Goal: Complete application form: Complete application form

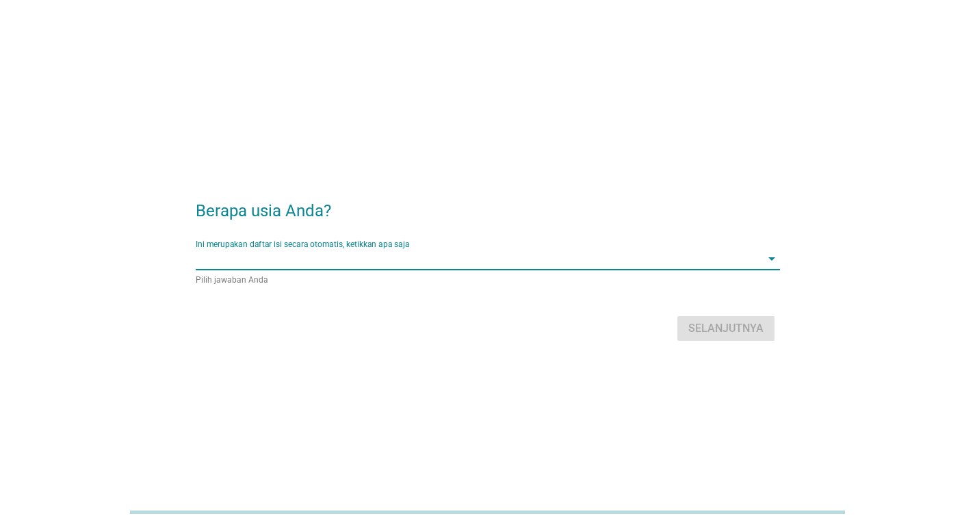
click at [451, 248] on input "Ini merupakan daftar isi secara otomatis, ketikkan apa saja" at bounding box center [478, 259] width 565 height 22
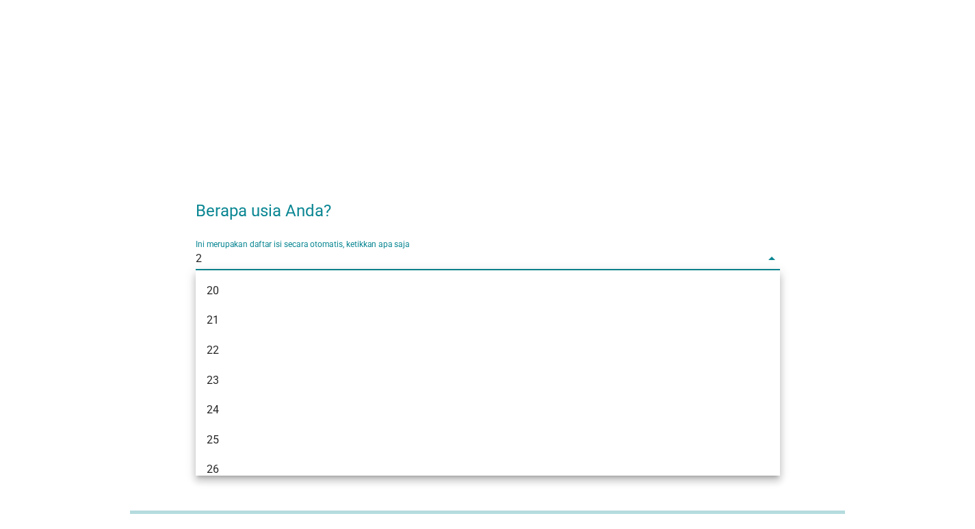
type input "28"
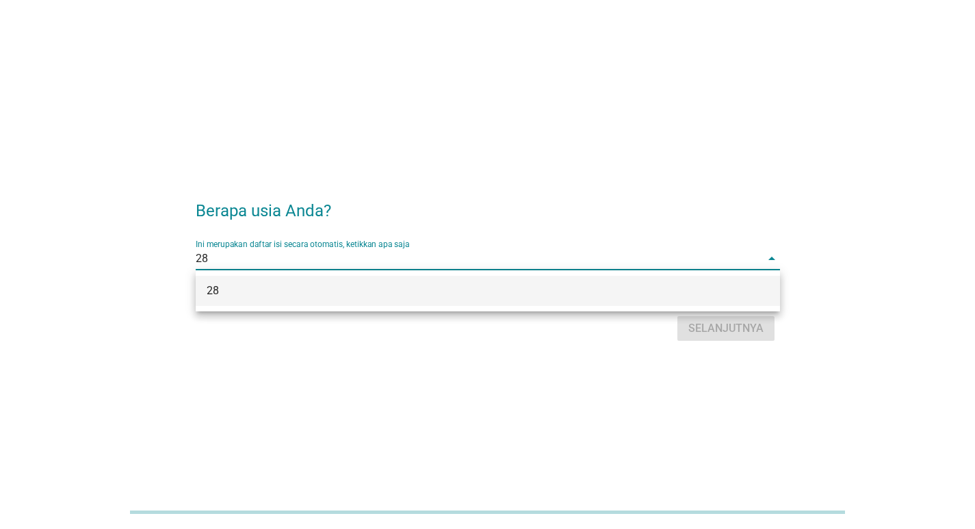
click at [473, 269] on div "Ini merupakan daftar isi secara otomatis, ketikkan apa saja 28 arrow_drop_down" at bounding box center [488, 259] width 584 height 22
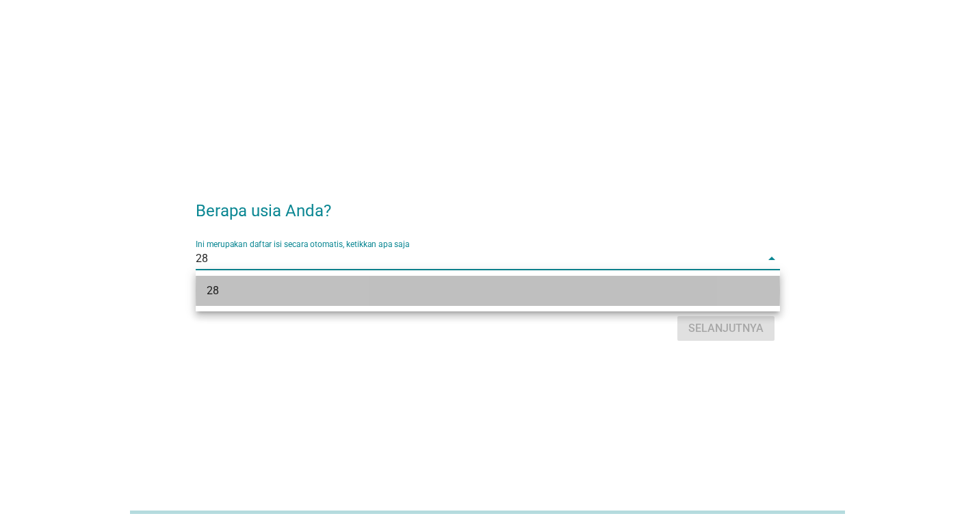
click at [477, 286] on div "28" at bounding box center [465, 291] width 516 height 16
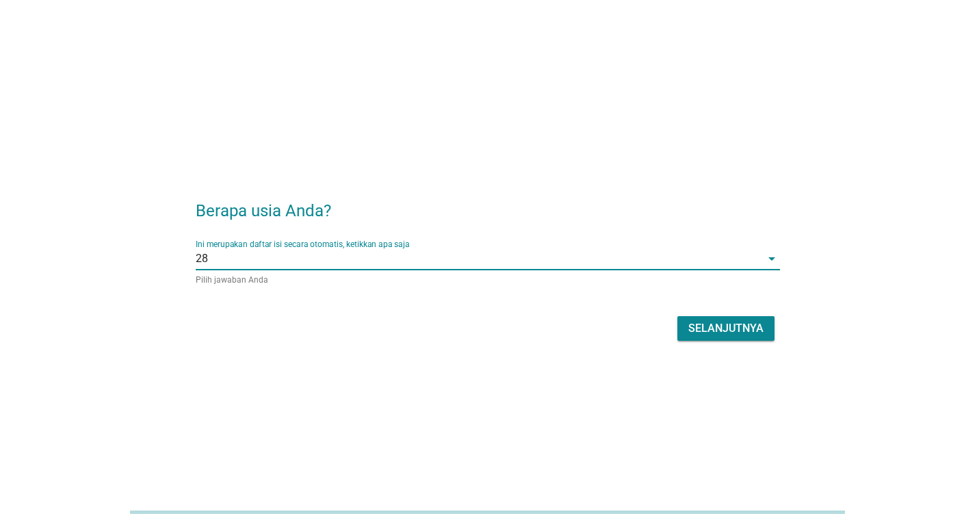
click at [735, 320] on div "Selanjutnya" at bounding box center [725, 328] width 75 height 16
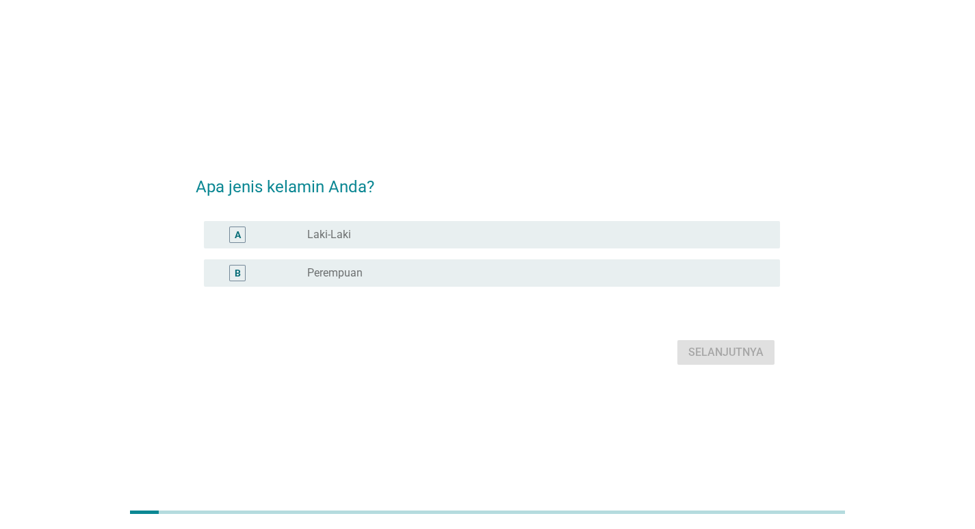
click at [348, 230] on label "Laki-Laki" at bounding box center [329, 235] width 44 height 14
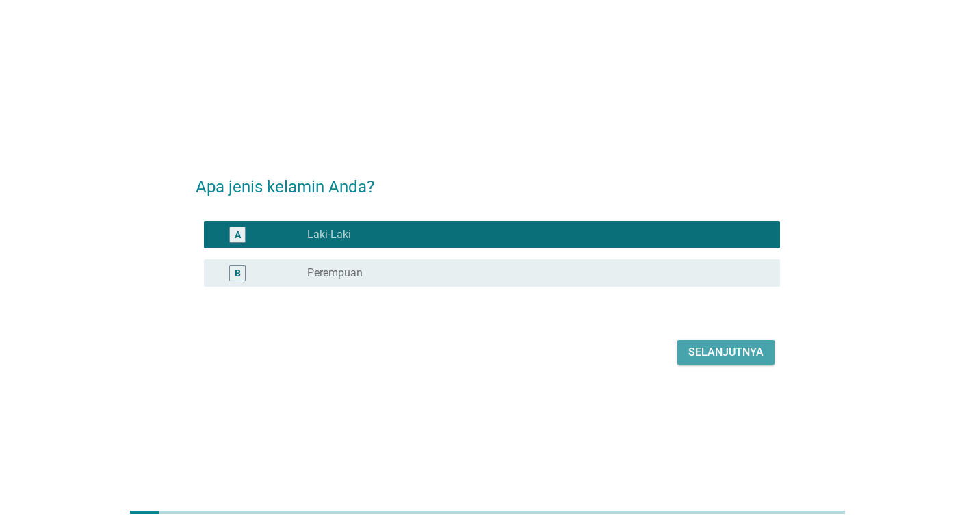
click at [718, 349] on div "Selanjutnya" at bounding box center [725, 352] width 75 height 16
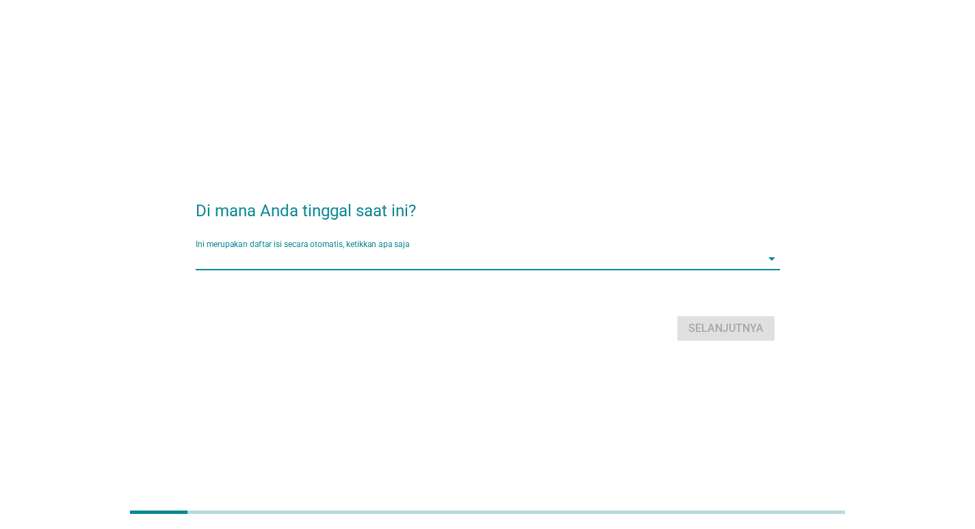
click at [425, 261] on input "Ini merupakan daftar isi secara otomatis, ketikkan apa saja" at bounding box center [478, 259] width 565 height 22
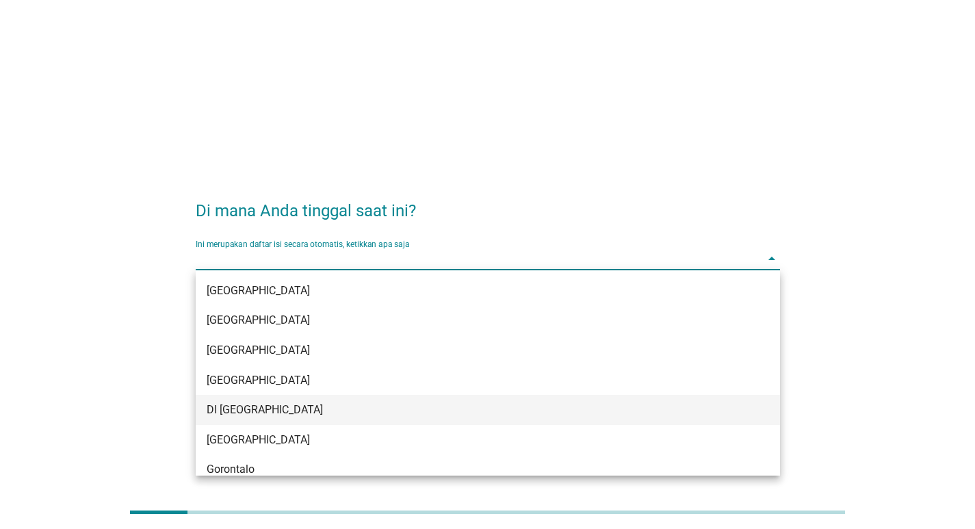
scroll to position [68, 0]
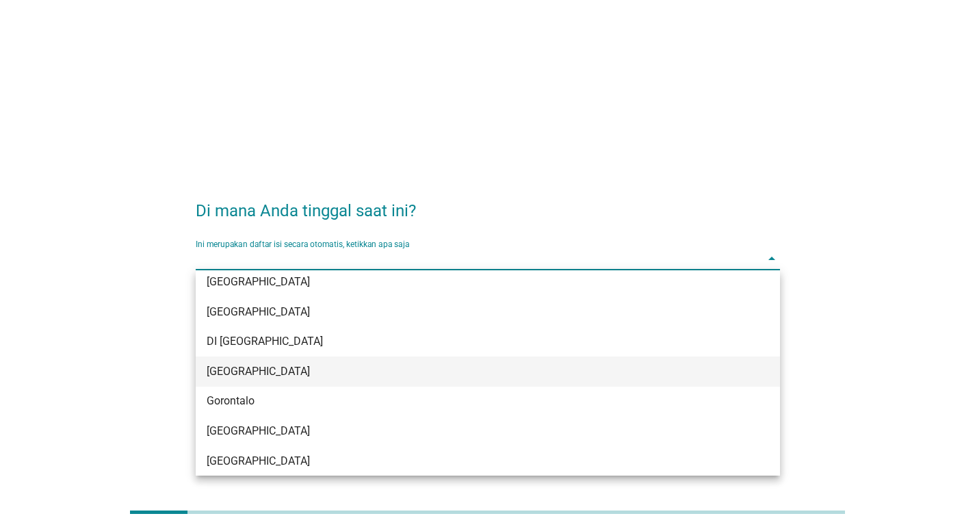
click at [272, 364] on div "[GEOGRAPHIC_DATA]" at bounding box center [465, 371] width 516 height 16
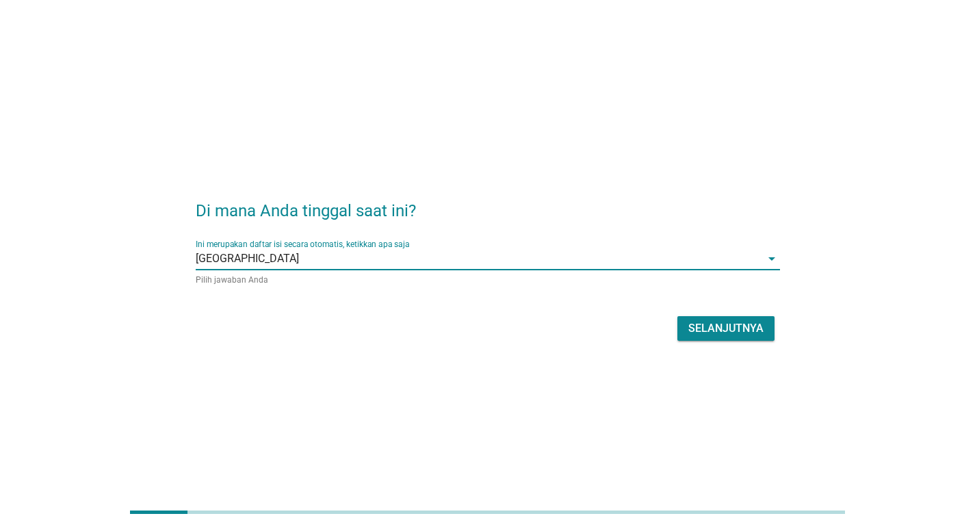
click at [734, 332] on div "Selanjutnya" at bounding box center [725, 328] width 75 height 16
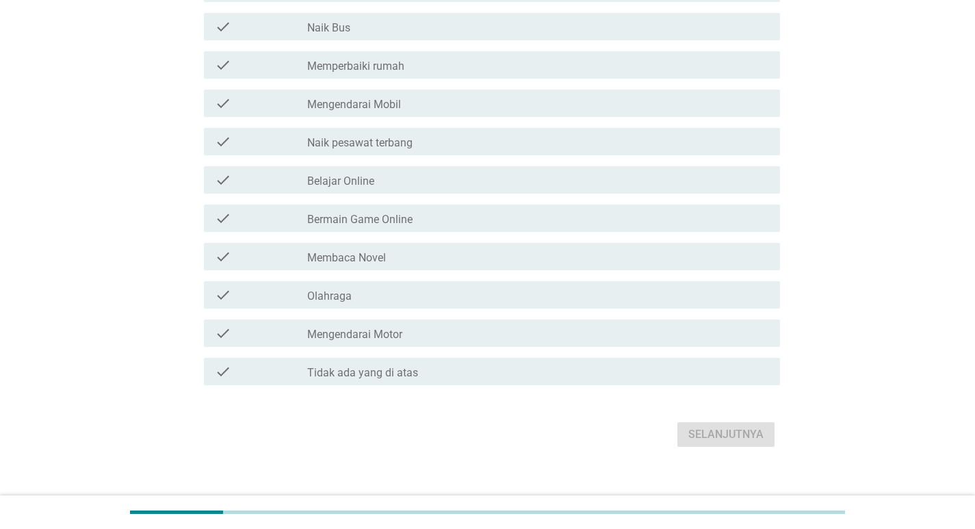
scroll to position [182, 0]
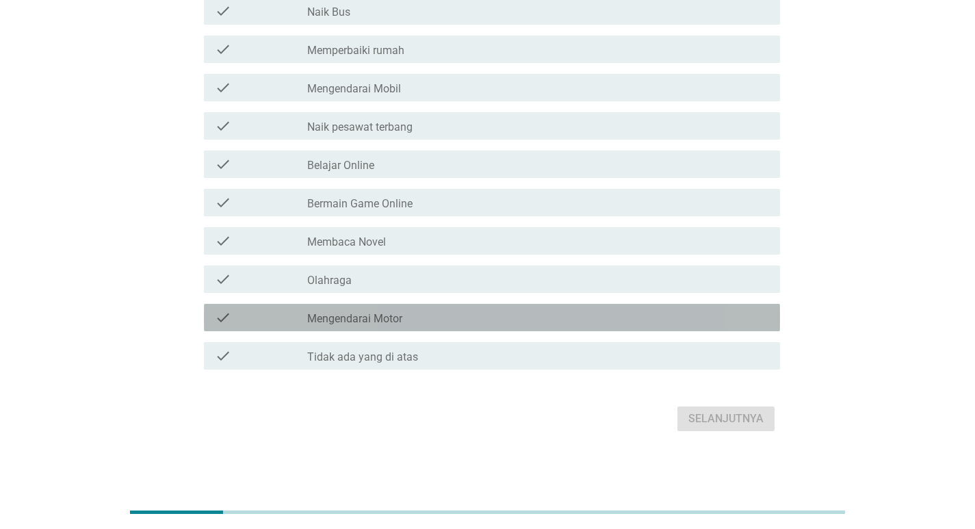
click at [332, 326] on div "check check_box_outline_blank Mengendarai Motor" at bounding box center [492, 317] width 576 height 27
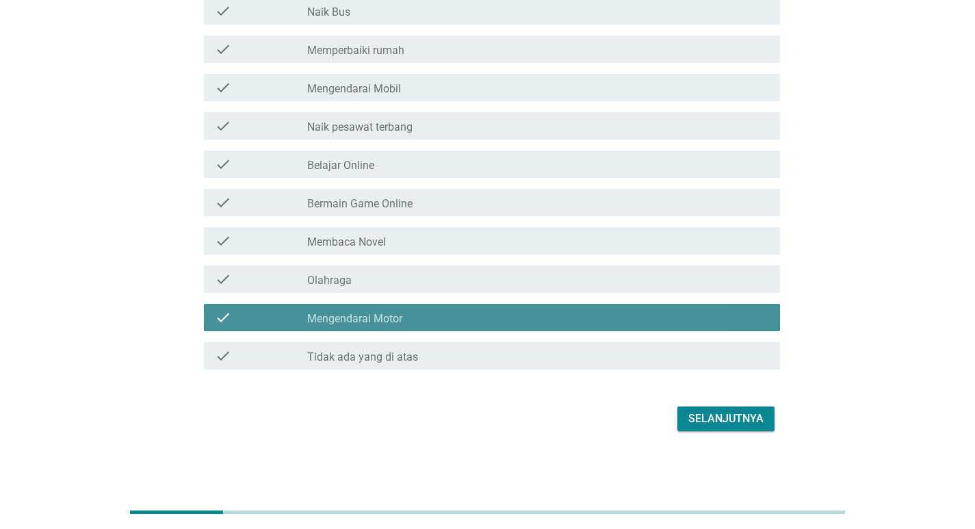
click at [339, 320] on label "Mengendarai Motor" at bounding box center [354, 319] width 95 height 14
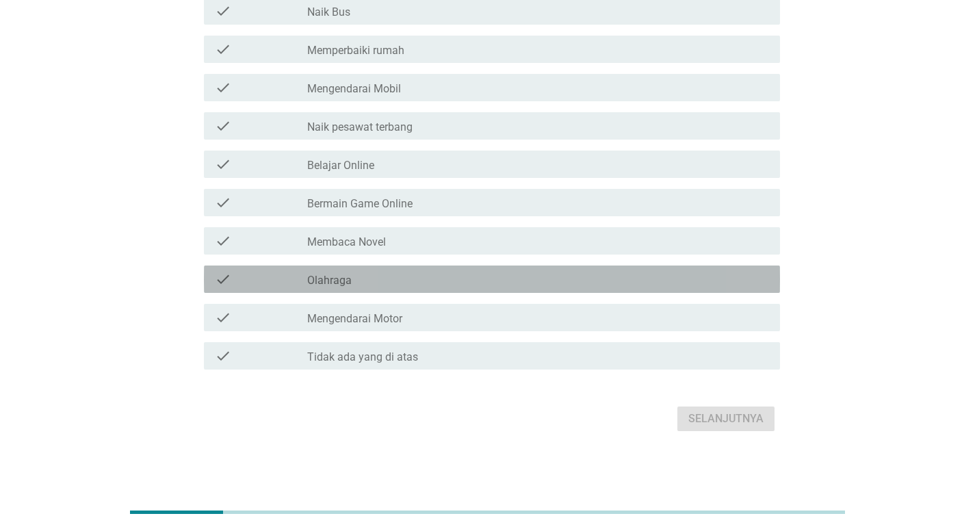
click at [350, 281] on label "Olahraga" at bounding box center [329, 281] width 44 height 14
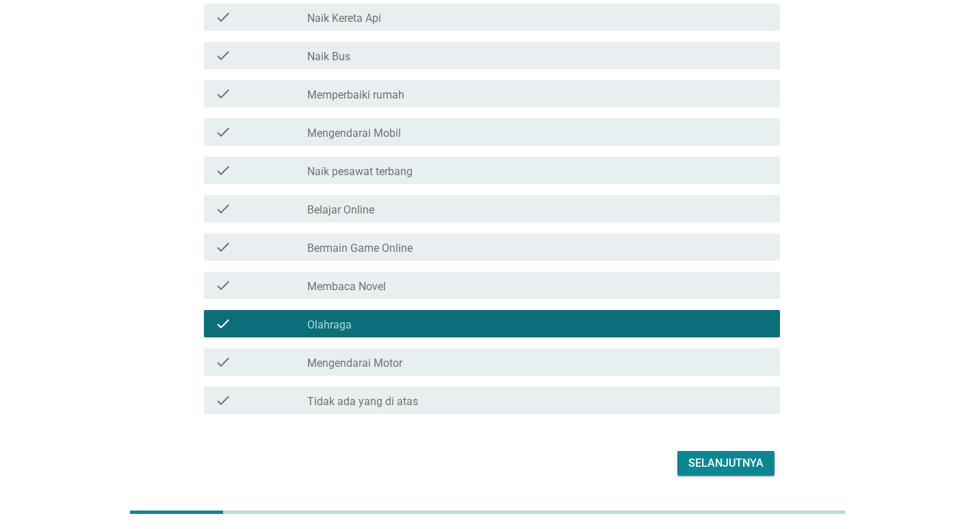
scroll to position [114, 0]
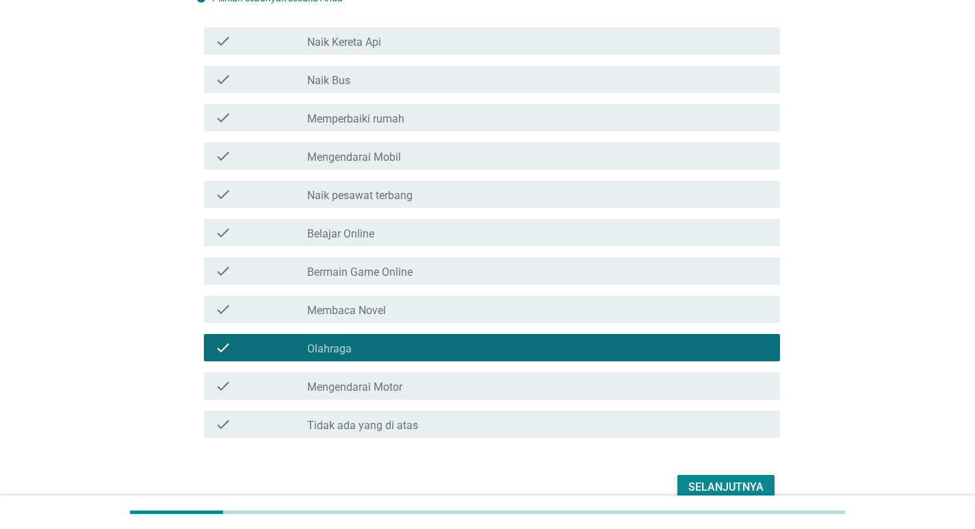
click at [358, 269] on label "Bermain Game Online" at bounding box center [359, 272] width 105 height 14
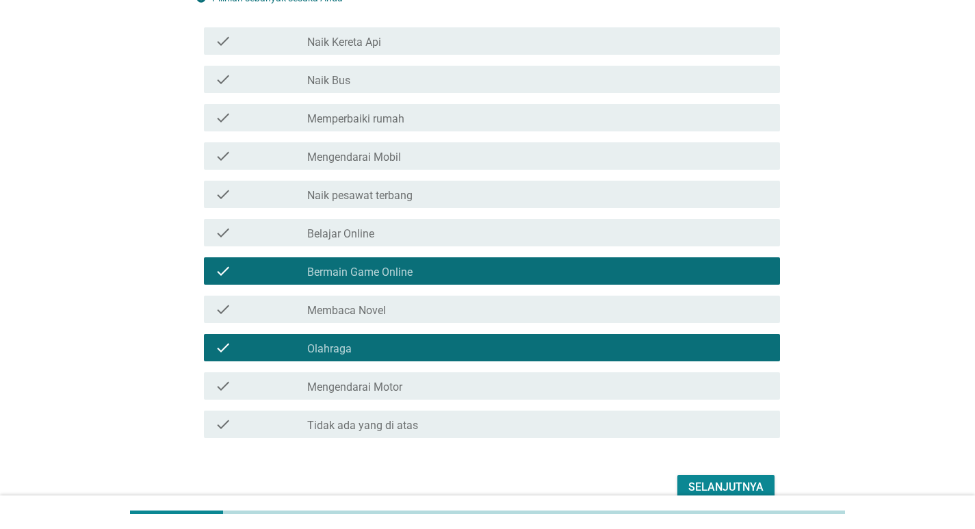
click at [352, 239] on label "Belajar Online" at bounding box center [340, 234] width 67 height 14
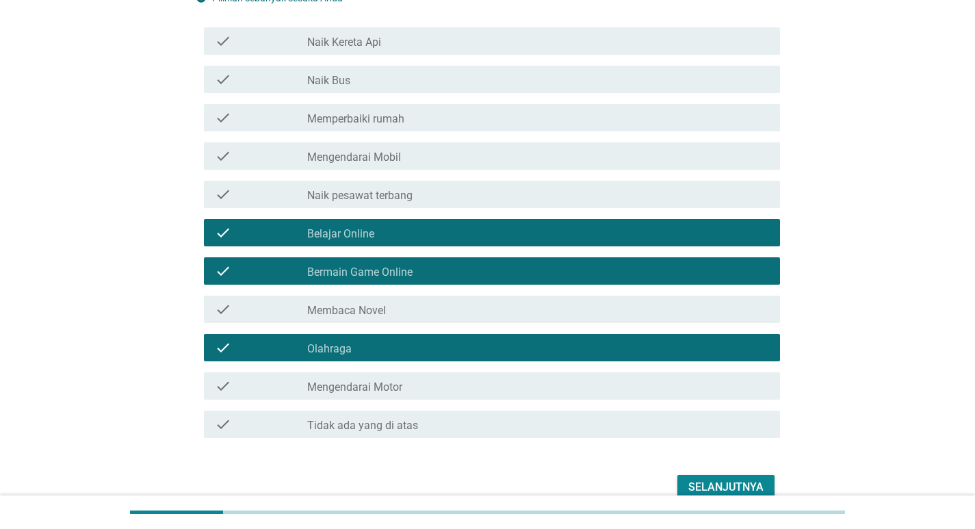
scroll to position [45, 0]
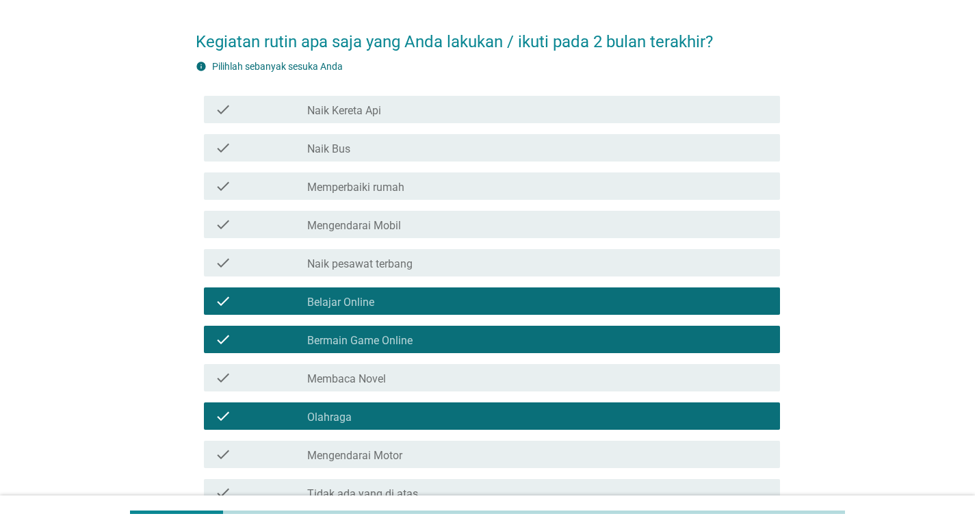
click at [367, 226] on label "Mengendarai Mobil" at bounding box center [354, 226] width 94 height 14
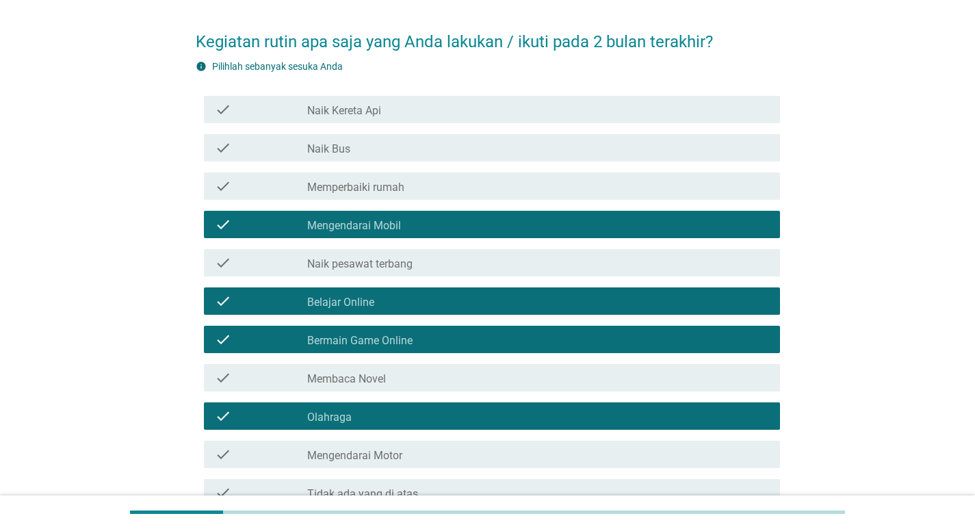
click at [393, 185] on label "Memperbaiki rumah" at bounding box center [355, 188] width 97 height 14
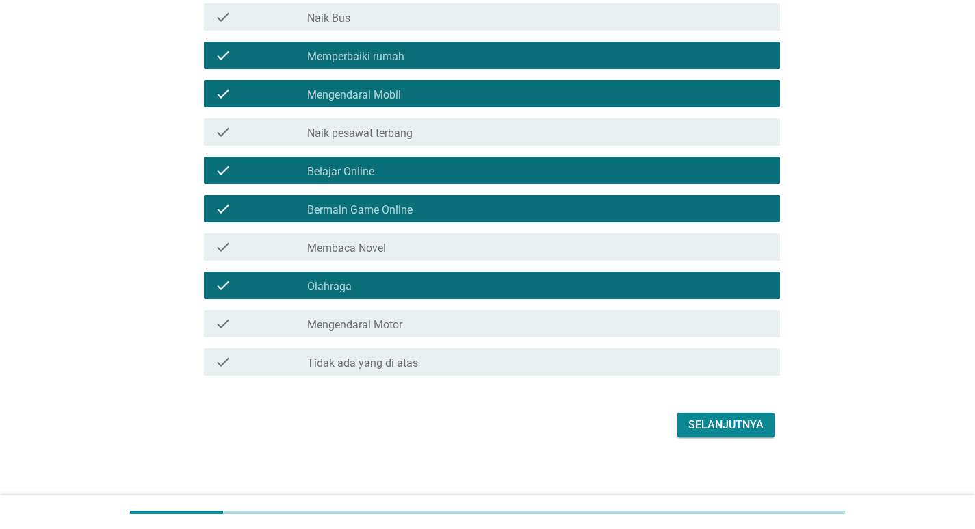
scroll to position [182, 0]
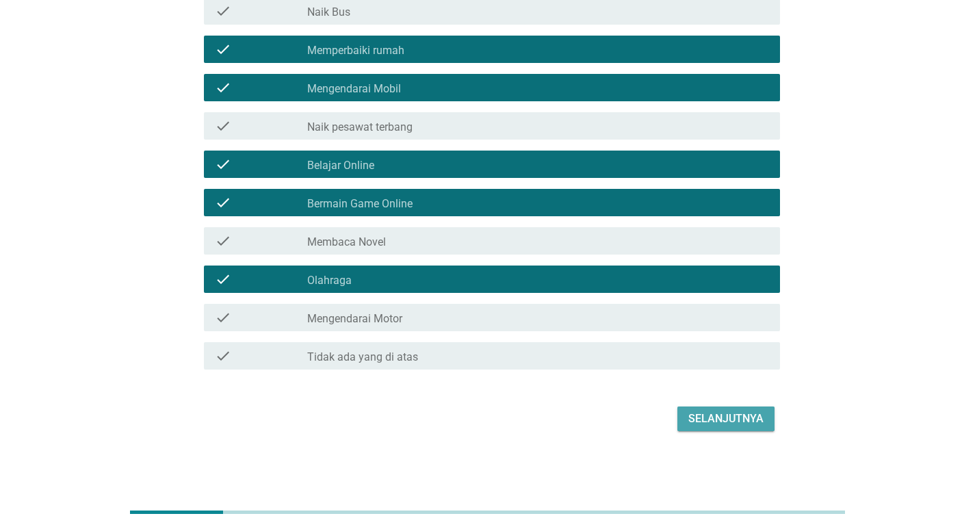
click at [731, 417] on div "Selanjutnya" at bounding box center [725, 418] width 75 height 16
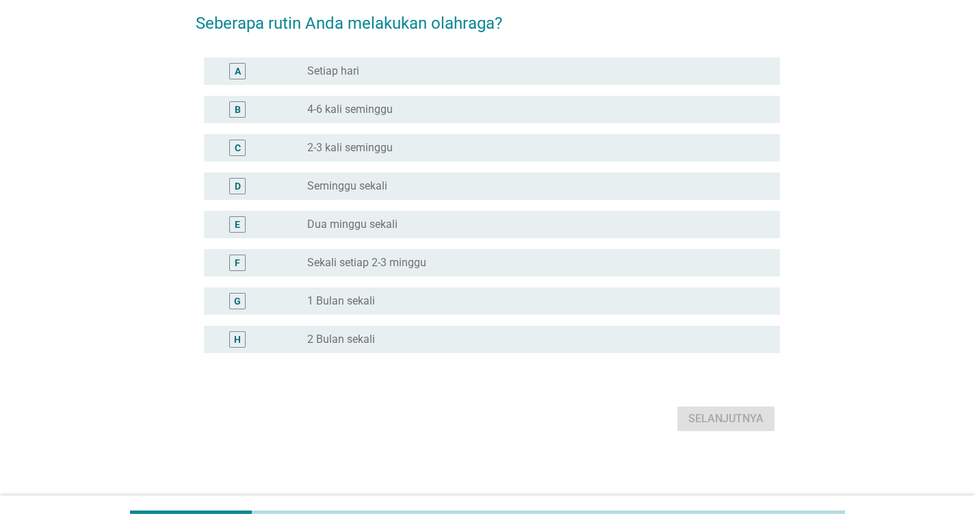
scroll to position [0, 0]
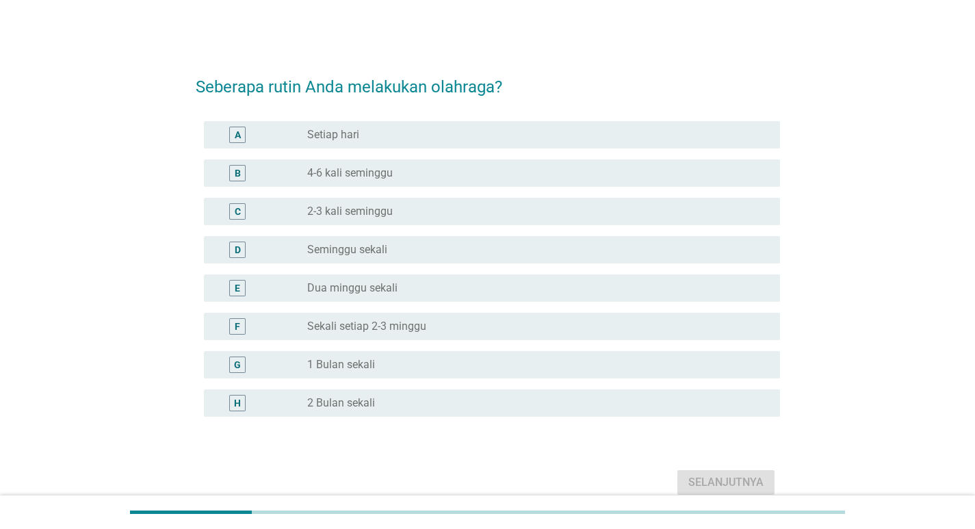
click at [343, 209] on label "2-3 kali seminggu" at bounding box center [350, 212] width 86 height 14
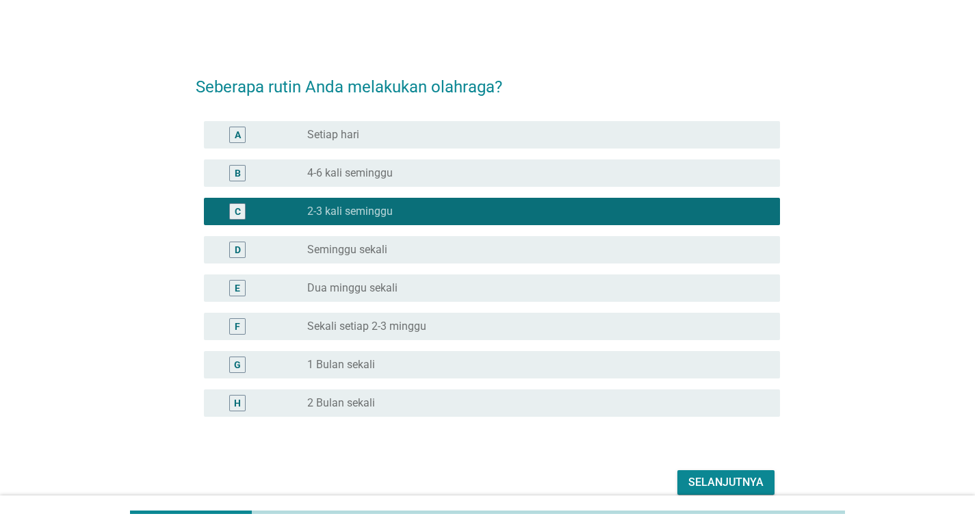
click at [734, 472] on button "Selanjutnya" at bounding box center [725, 482] width 97 height 25
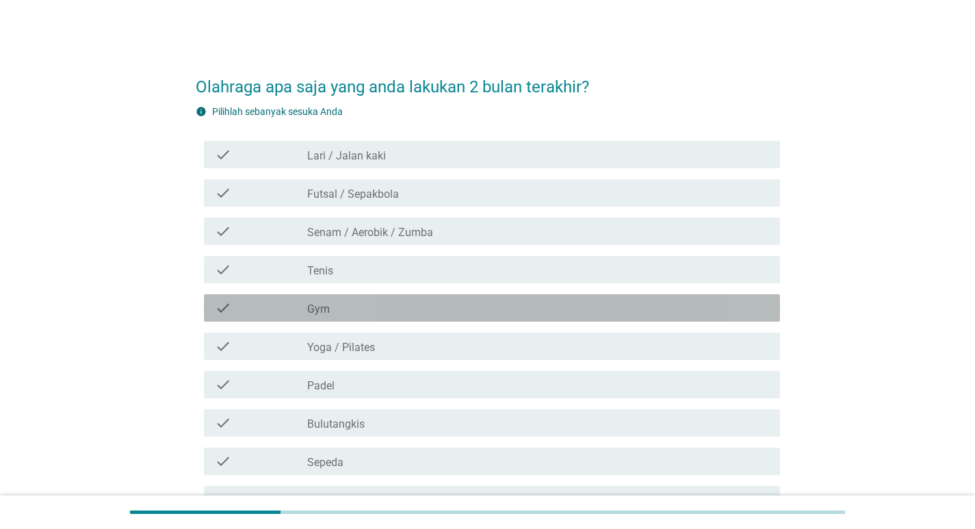
click at [377, 300] on div "check_box_outline_blank Gym" at bounding box center [538, 308] width 462 height 16
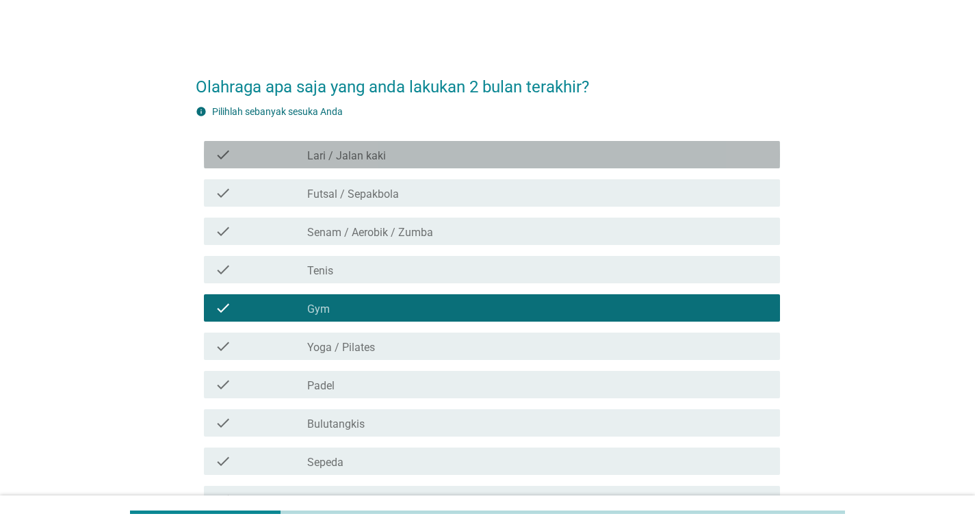
click at [436, 161] on div "check_box_outline_blank Lari / Jalan kaki" at bounding box center [538, 154] width 462 height 16
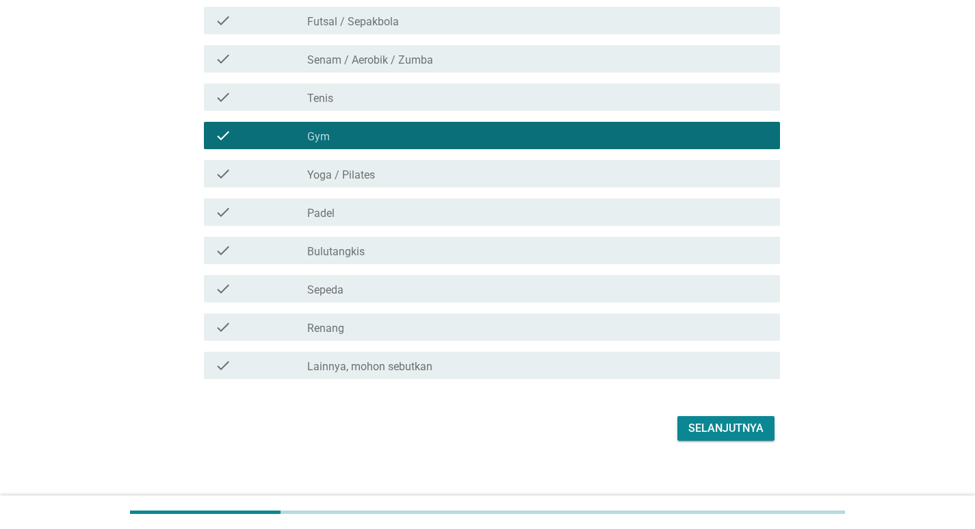
scroll to position [182, 0]
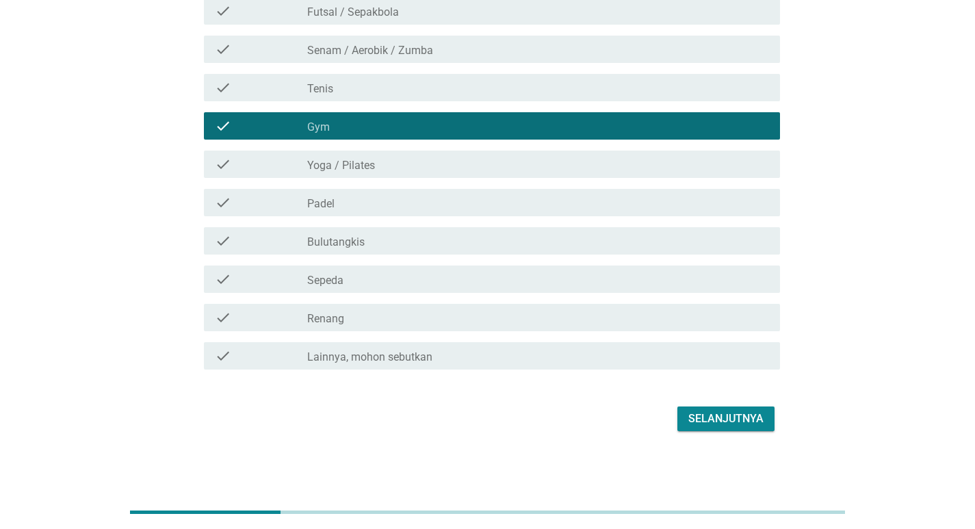
click at [698, 413] on div "Selanjutnya" at bounding box center [725, 418] width 75 height 16
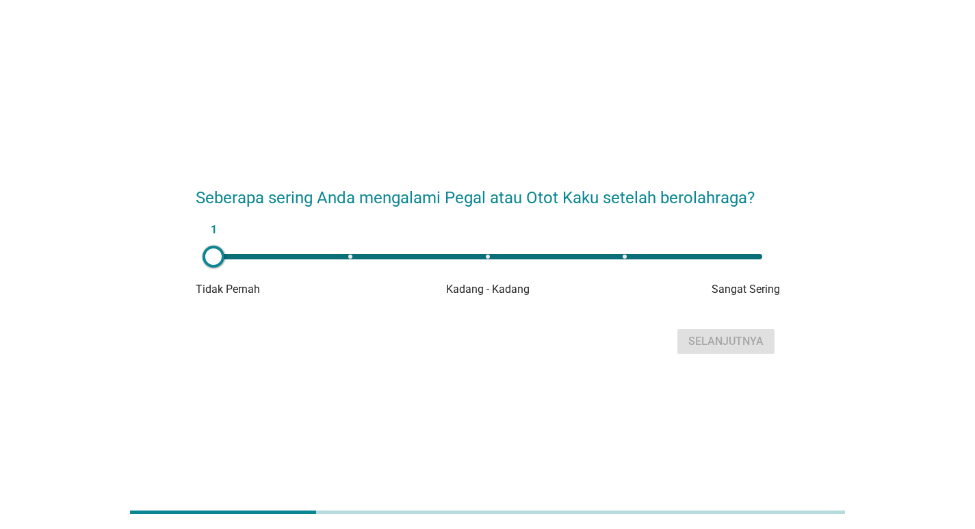
click at [346, 258] on div "1" at bounding box center [487, 256] width 549 height 5
type input "2"
click at [721, 351] on button "Selanjutnya" at bounding box center [725, 341] width 97 height 25
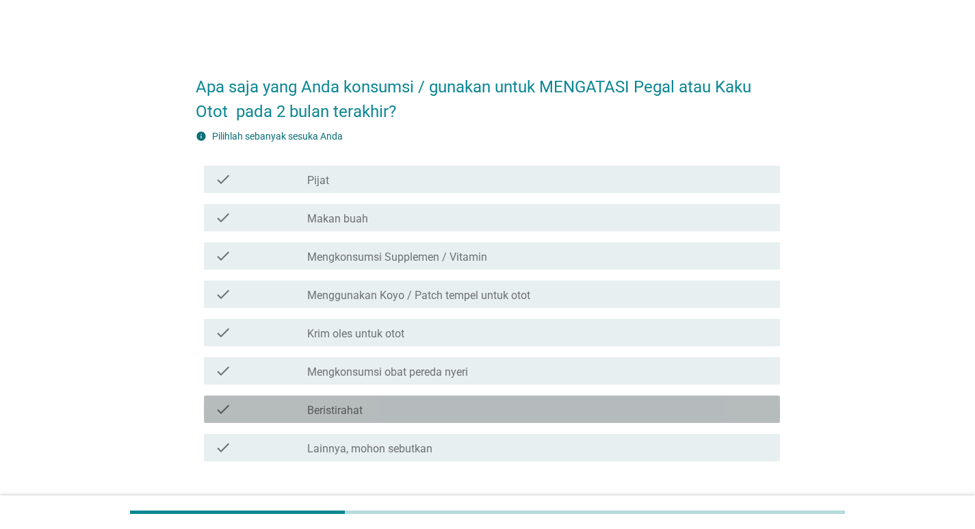
click at [467, 406] on div "check_box_outline_blank Beristirahat" at bounding box center [538, 409] width 462 height 16
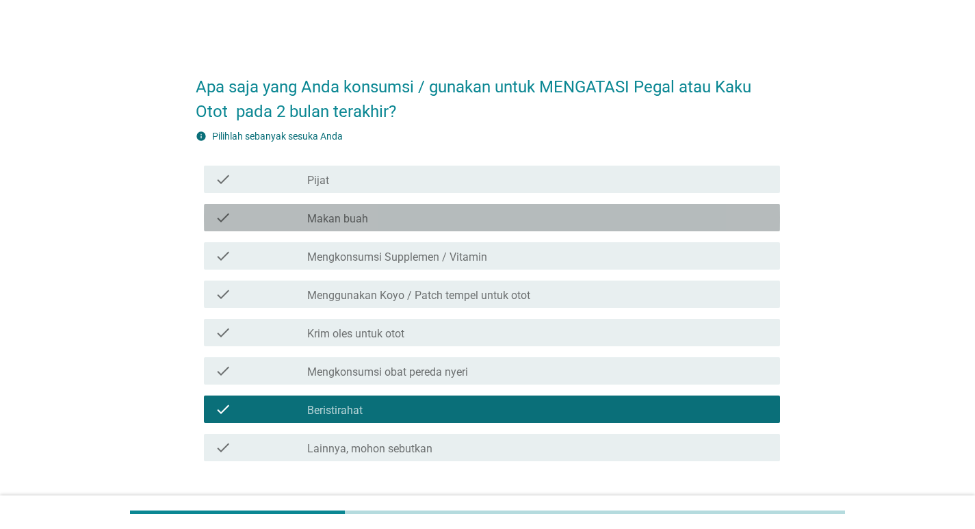
click at [441, 226] on div "check check_box_outline_blank Makan buah" at bounding box center [492, 217] width 576 height 27
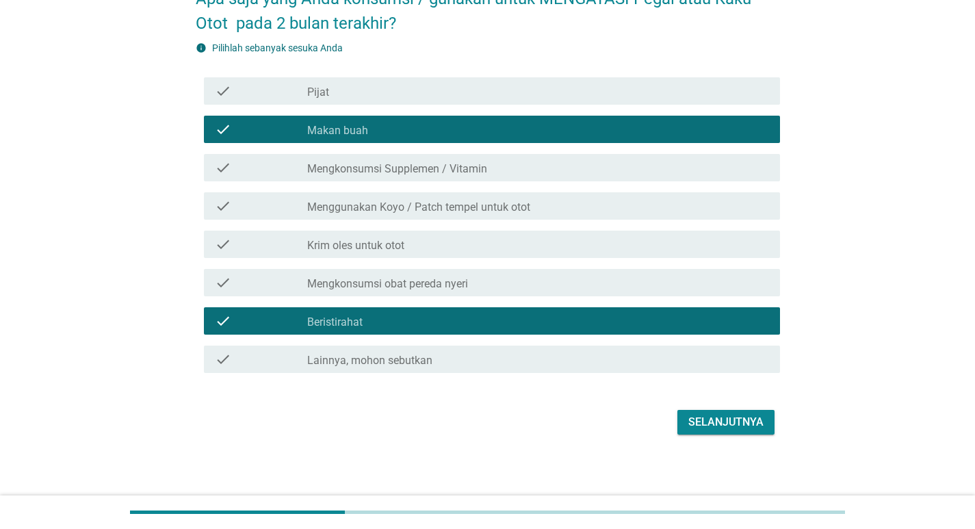
scroll to position [92, 0]
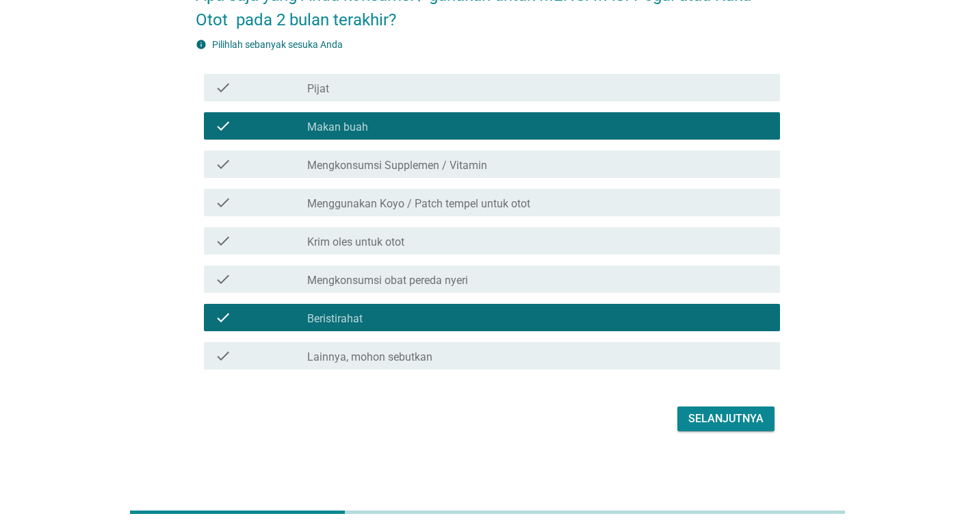
click at [741, 422] on div "Selanjutnya" at bounding box center [725, 418] width 75 height 16
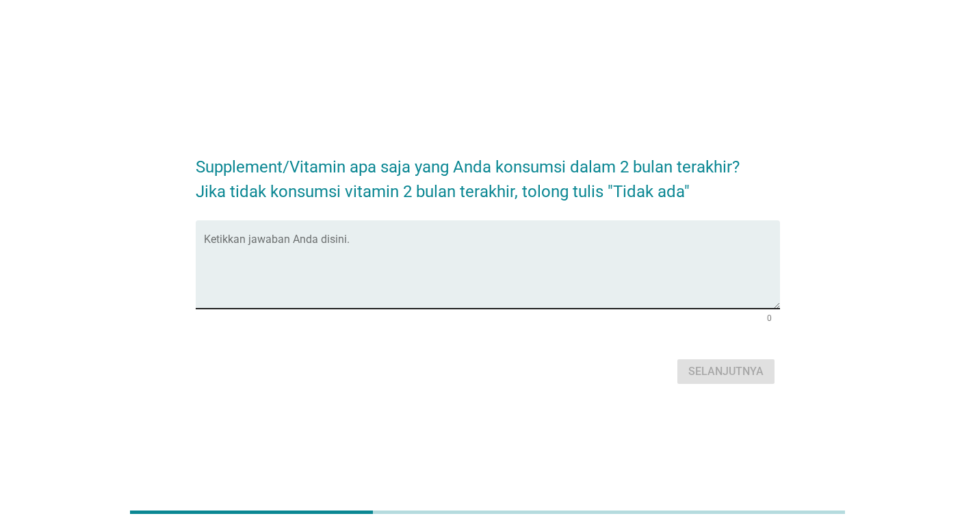
click at [488, 266] on textarea "Ketikkan jawaban Anda disini." at bounding box center [492, 273] width 576 height 72
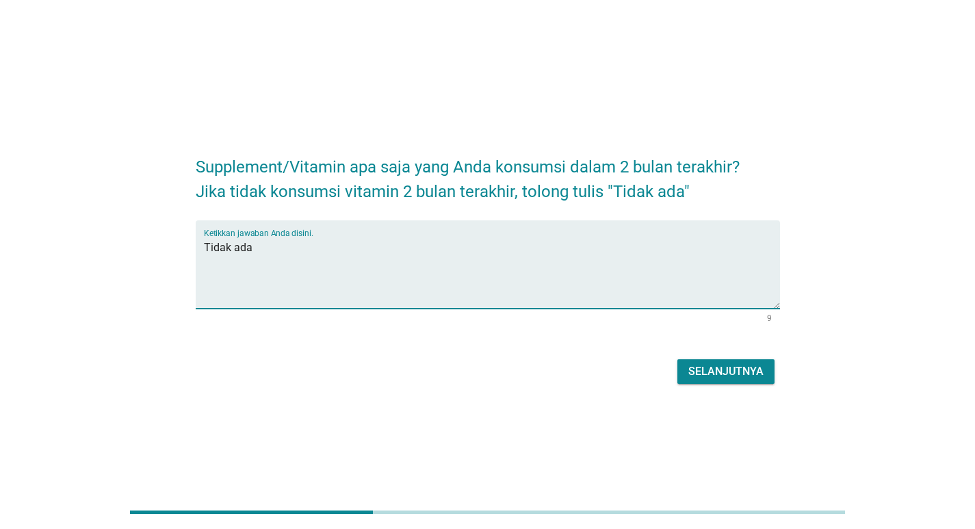
type textarea "Tidak ada"
click at [748, 387] on div "Selanjutnya" at bounding box center [488, 371] width 584 height 33
click at [754, 366] on div "Selanjutnya" at bounding box center [725, 371] width 75 height 16
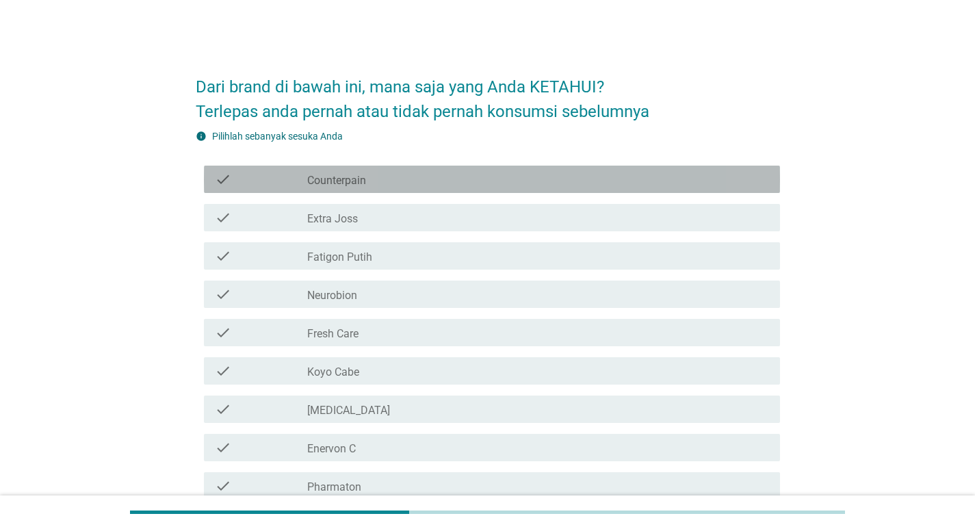
click at [451, 175] on div "check_box_outline_blank Counterpain" at bounding box center [538, 179] width 462 height 16
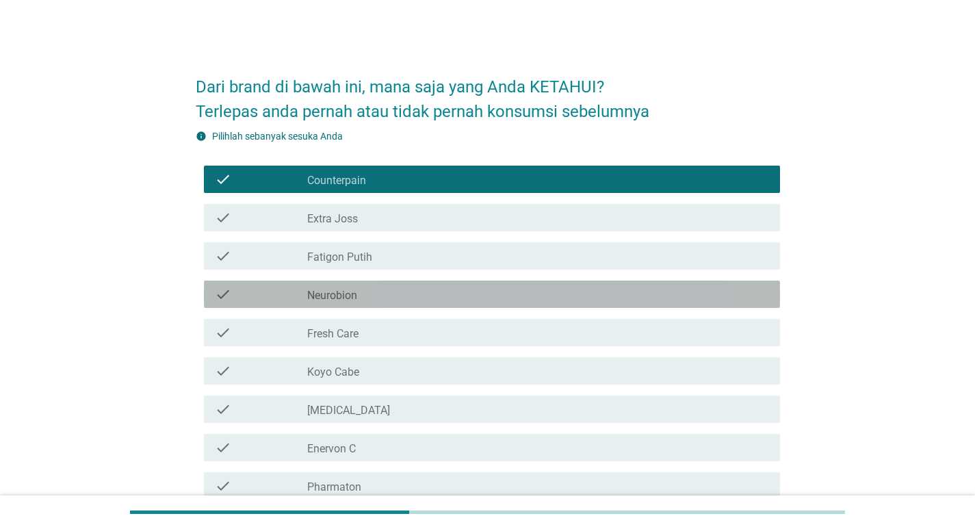
click at [381, 293] on div "check_box_outline_blank Neurobion" at bounding box center [538, 294] width 462 height 16
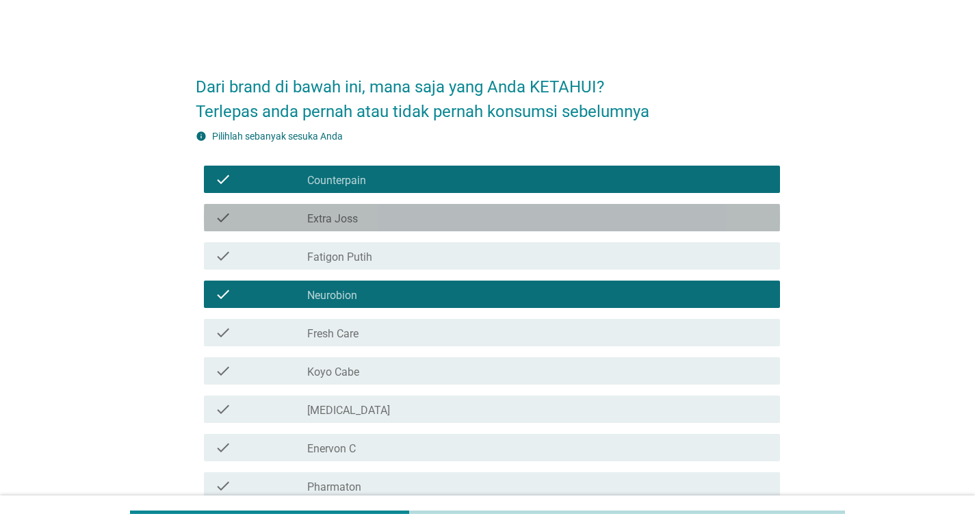
click at [401, 224] on div "check_box_outline_blank Extra Joss" at bounding box center [538, 217] width 462 height 16
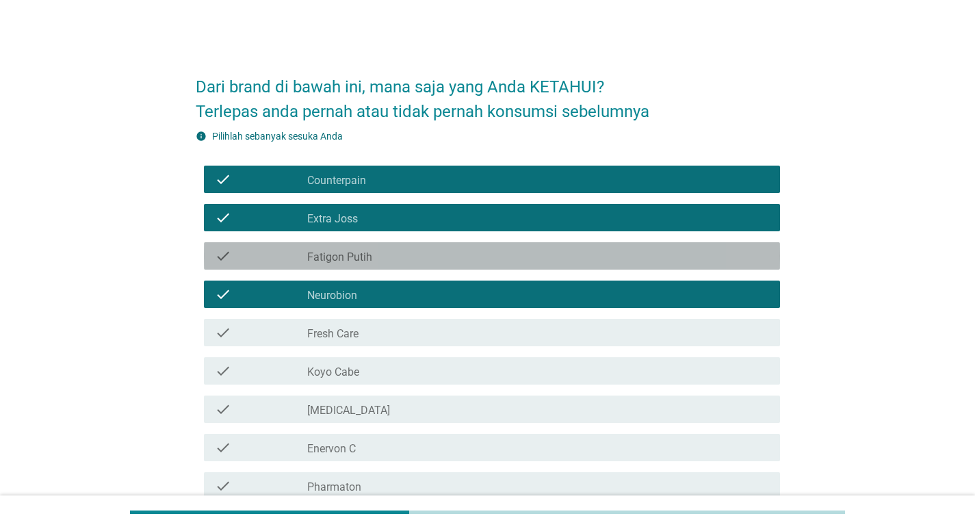
click at [391, 259] on div "check_box_outline_blank Fatigon Putih" at bounding box center [538, 256] width 462 height 16
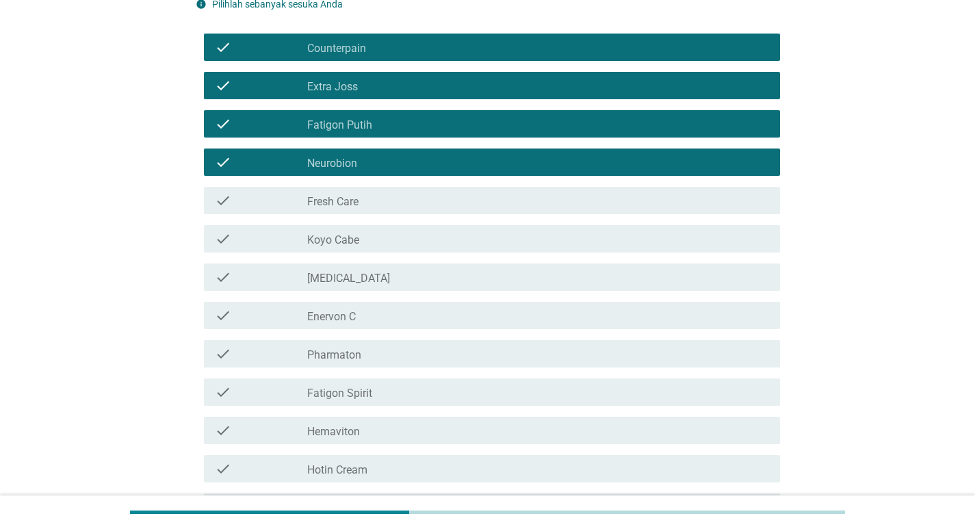
scroll to position [137, 0]
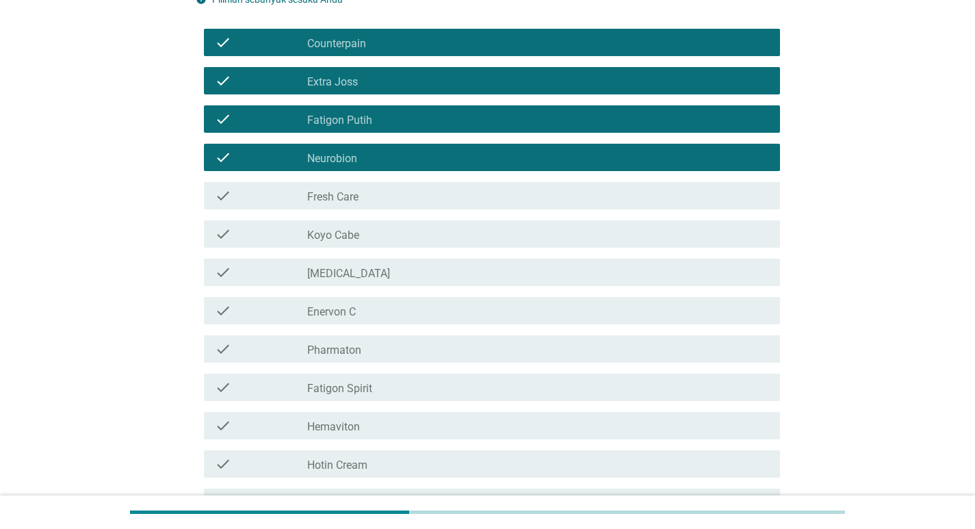
click at [350, 187] on div "check_box_outline_blank Fresh Care" at bounding box center [538, 195] width 462 height 16
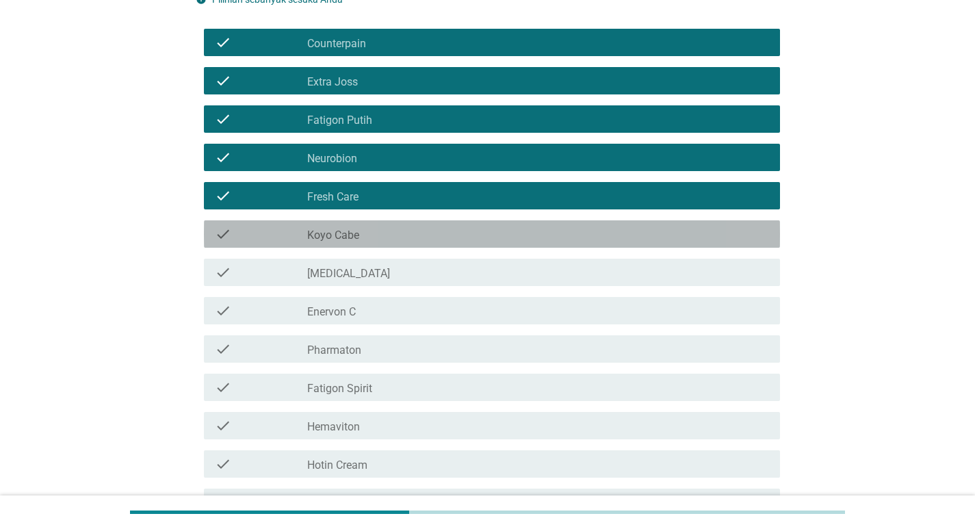
click at [345, 233] on label "Koyo Cabe" at bounding box center [333, 235] width 52 height 14
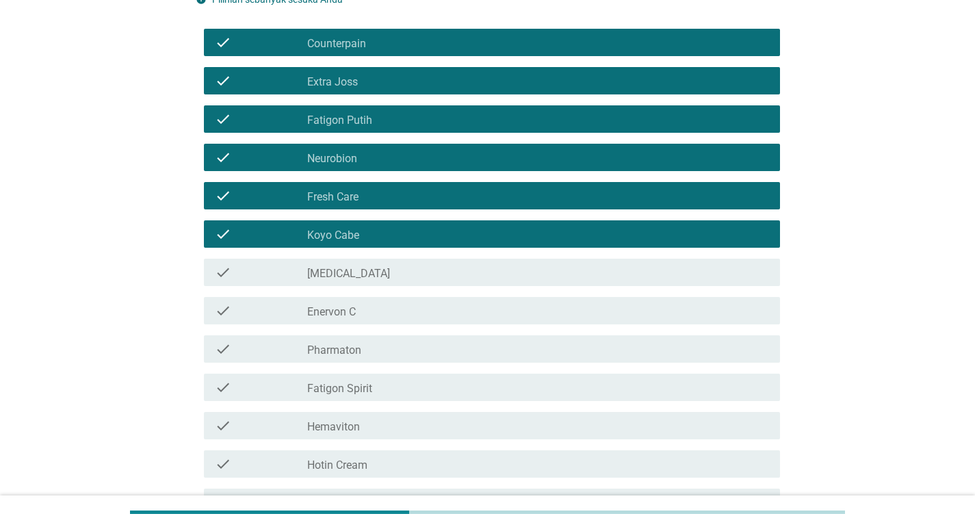
click at [343, 273] on label "[MEDICAL_DATA]" at bounding box center [348, 274] width 83 height 14
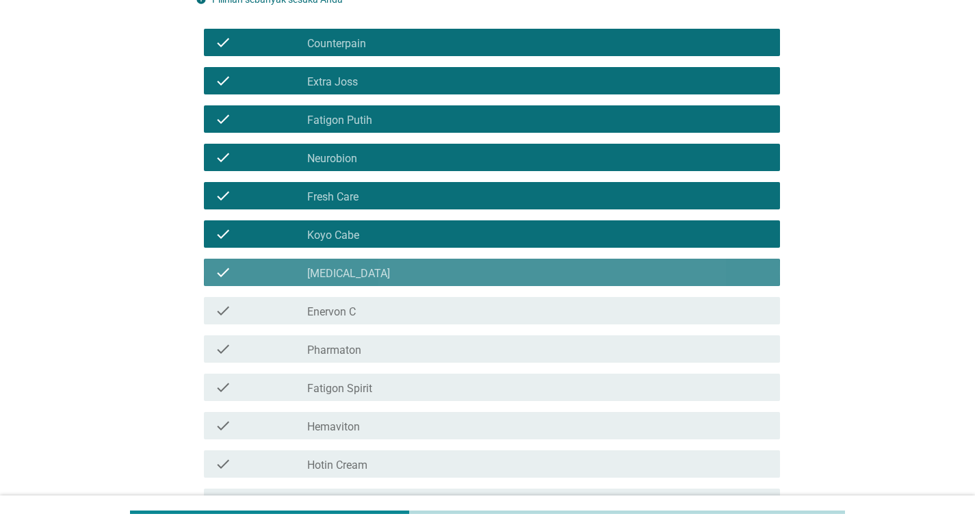
click at [342, 300] on div "check check_box_outline_blank Enervon C" at bounding box center [492, 310] width 576 height 27
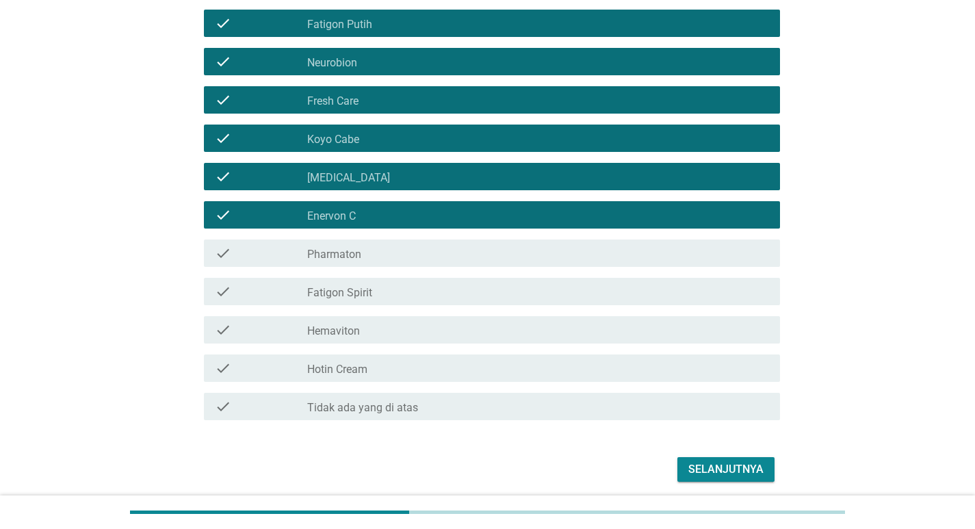
scroll to position [274, 0]
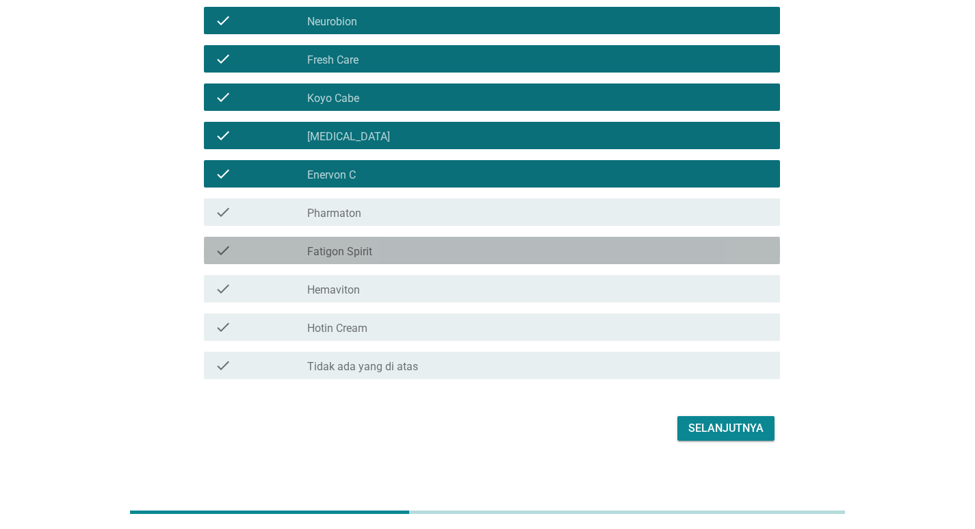
click at [360, 252] on label "Fatigon Spirit" at bounding box center [339, 252] width 65 height 14
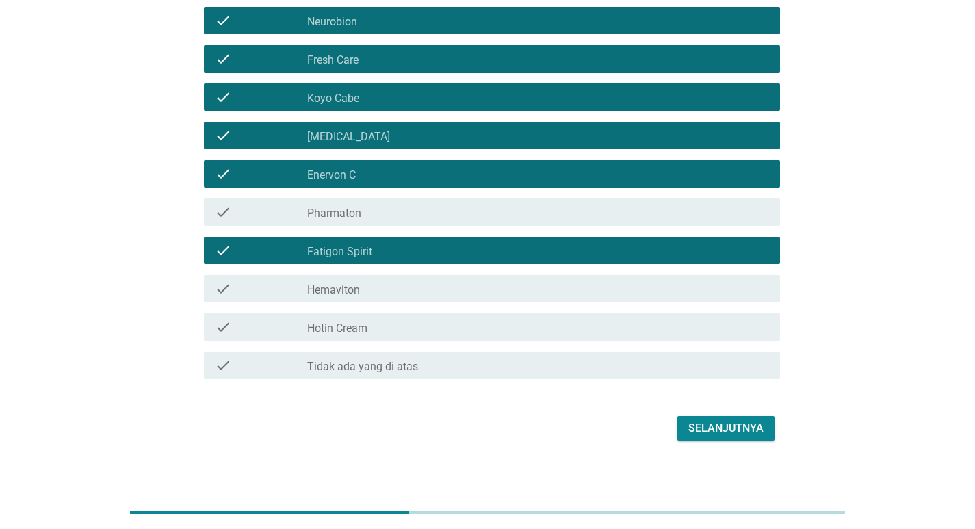
click at [358, 286] on label "Hemaviton" at bounding box center [333, 290] width 53 height 14
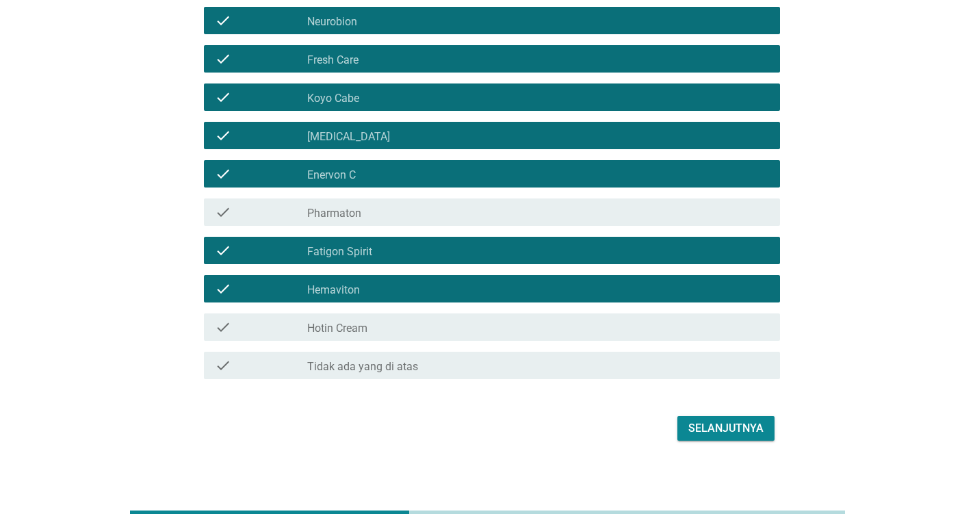
click at [577, 325] on div "check_box_outline_blank Hotin Cream" at bounding box center [538, 327] width 462 height 16
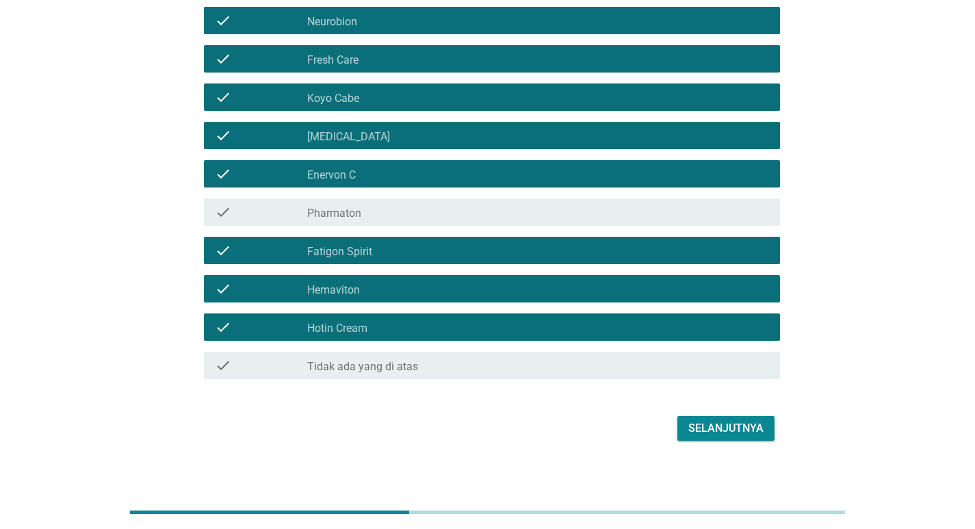
click at [685, 228] on div "check check_box_outline_blank Pharmaton" at bounding box center [488, 212] width 584 height 38
click at [681, 216] on div "check_box_outline_blank Pharmaton" at bounding box center [538, 212] width 462 height 16
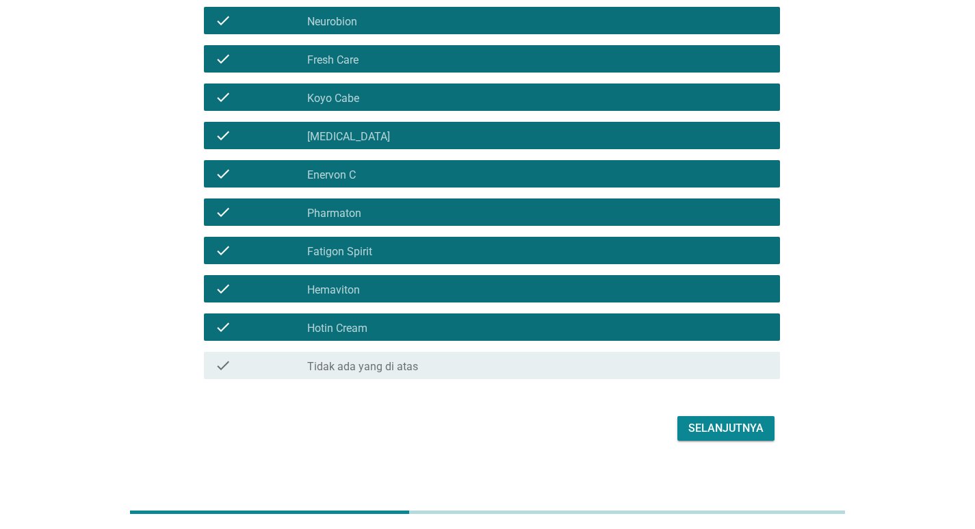
click at [721, 428] on div "Selanjutnya" at bounding box center [725, 428] width 75 height 16
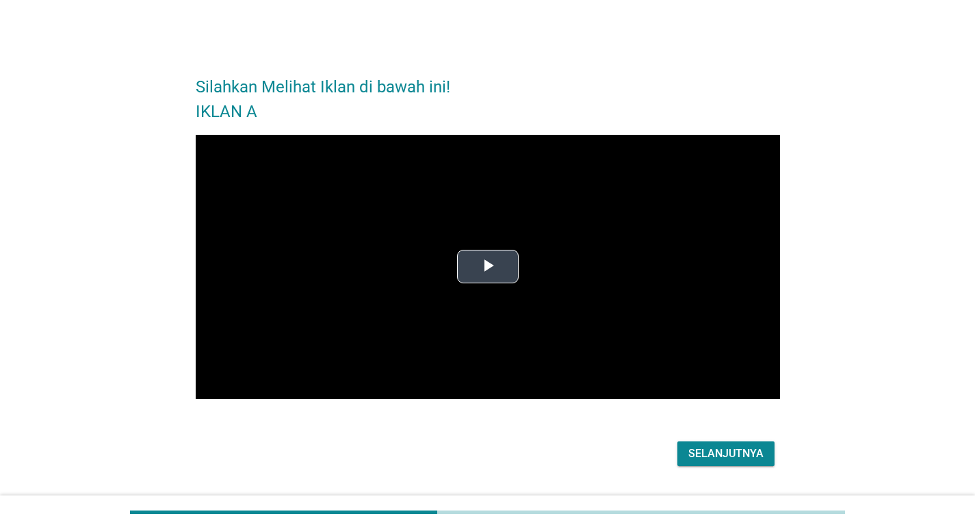
click at [488, 267] on span "Video Player" at bounding box center [488, 267] width 0 height 0
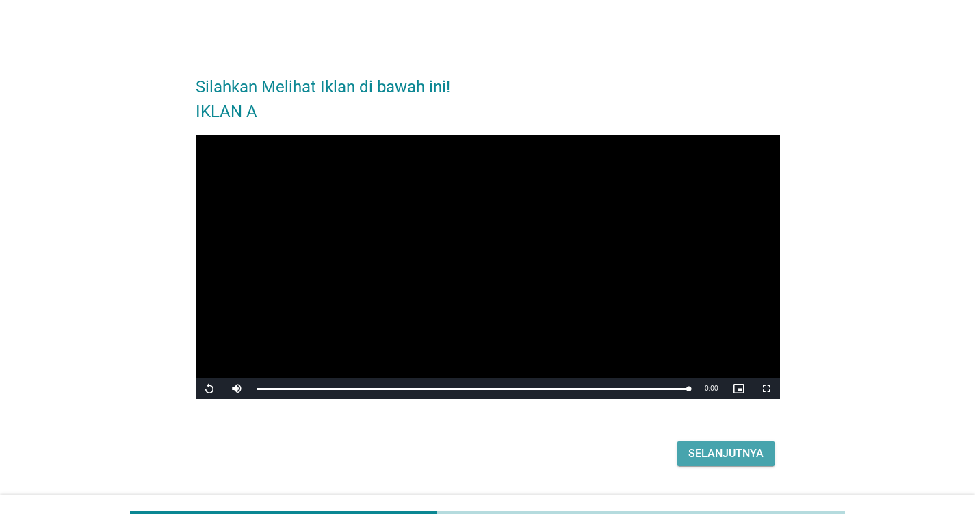
click at [729, 445] on button "Selanjutnya" at bounding box center [725, 453] width 97 height 25
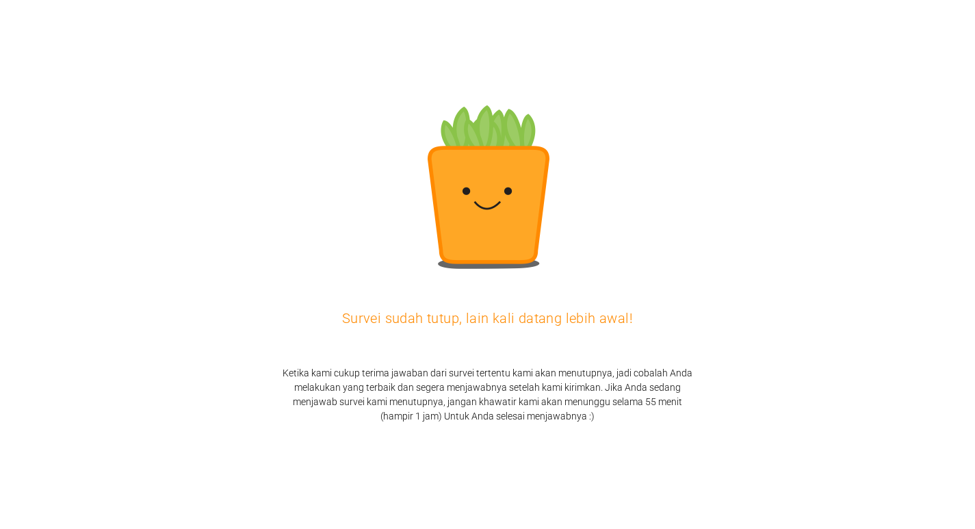
click at [493, 449] on div "Survei sudah tutup, lain kali datang lebih awal! Ketika kami cukup terima jawab…" at bounding box center [487, 264] width 975 height 529
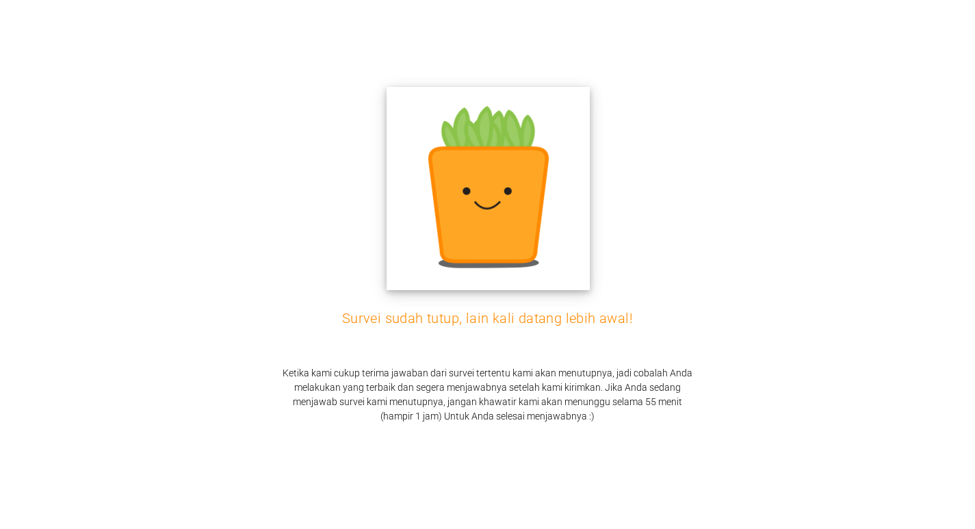
click at [464, 200] on img at bounding box center [487, 187] width 203 height 203
